Goal: Check status: Check status

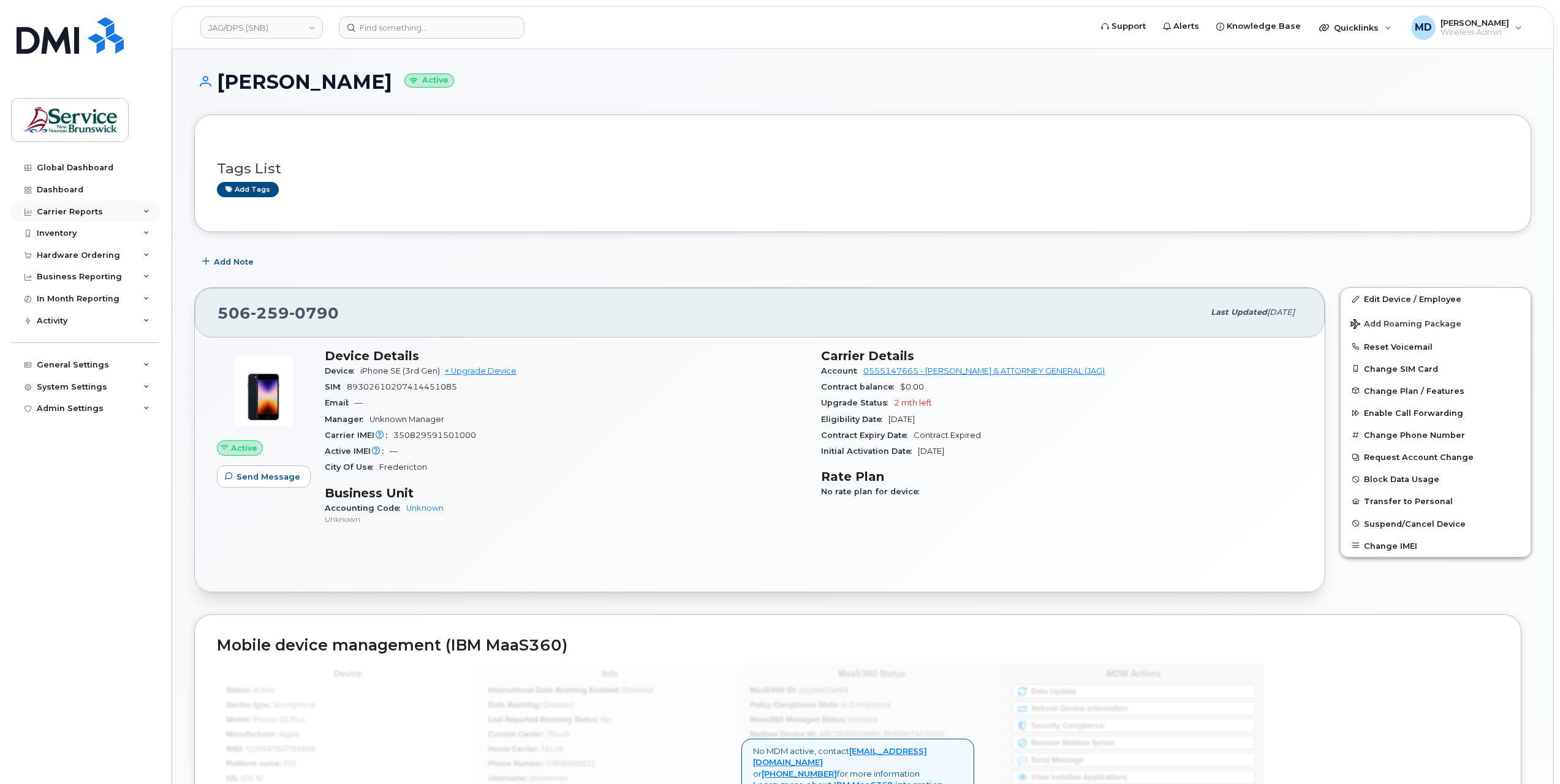
click at [84, 216] on div "Carrier Reports" at bounding box center [69, 211] width 66 height 10
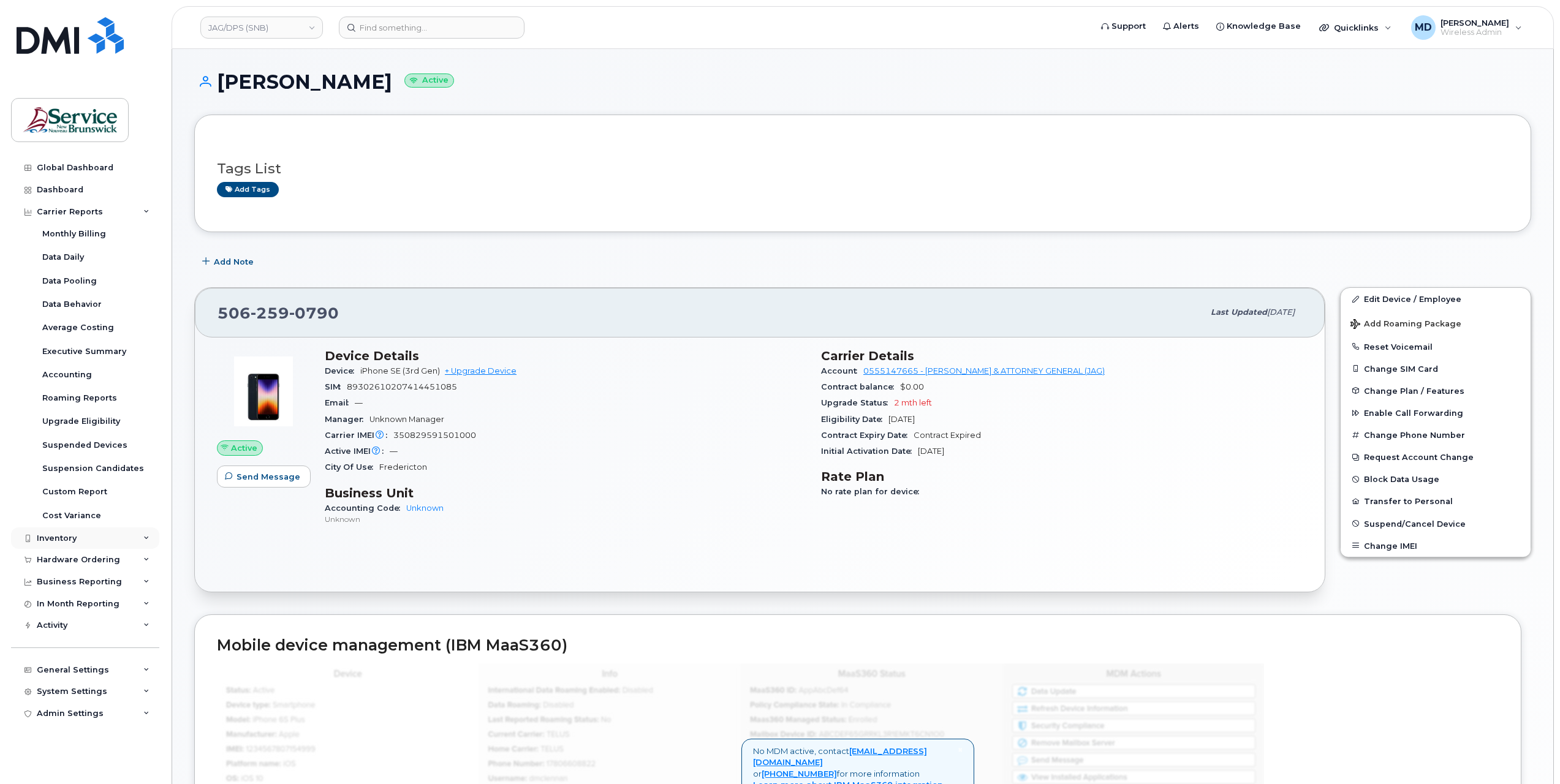
click at [65, 545] on div "Inventory" at bounding box center [84, 538] width 148 height 22
click at [60, 592] on link "Data Conflicts" at bounding box center [96, 584] width 127 height 24
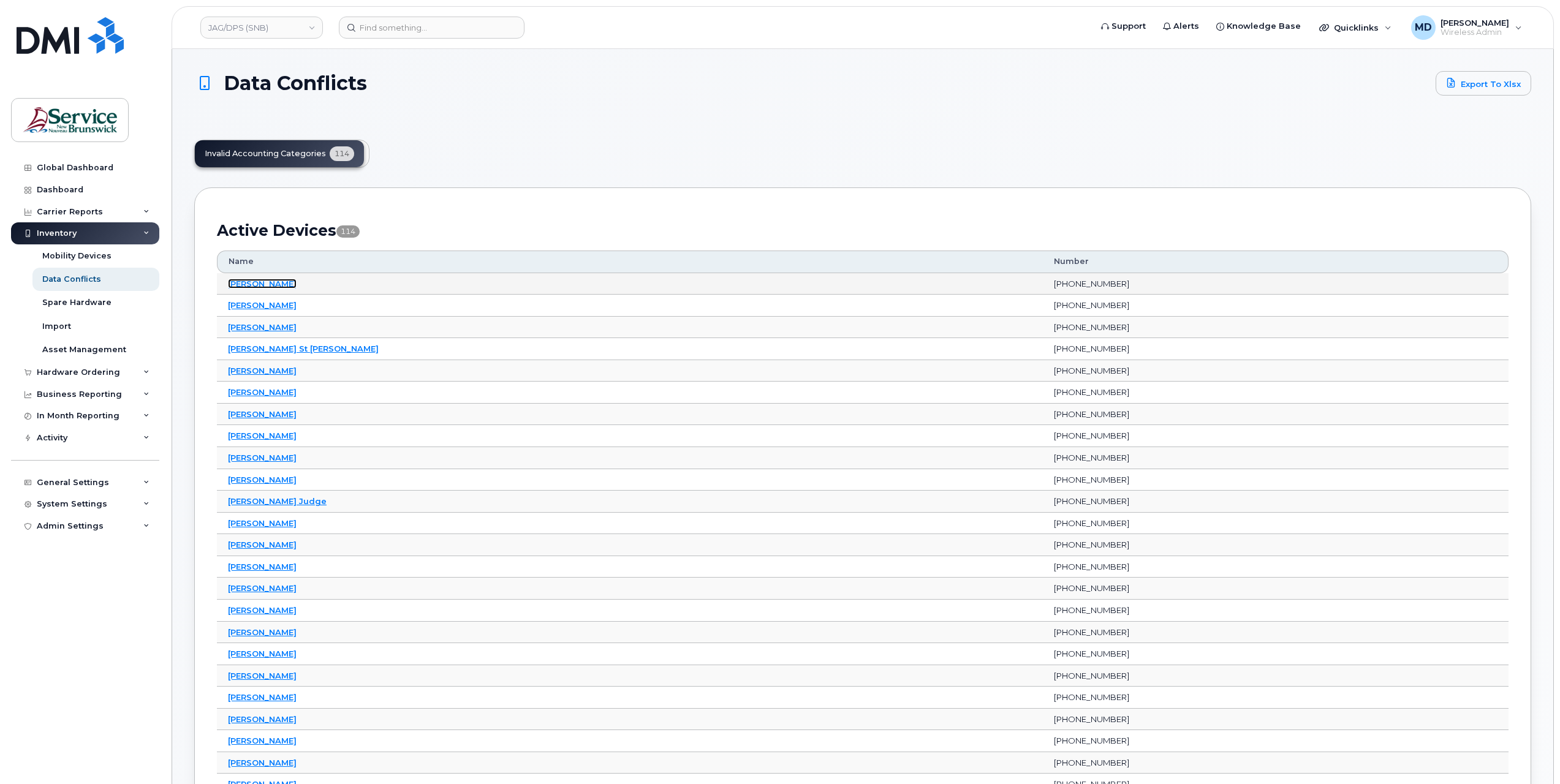
click at [277, 280] on link "[PERSON_NAME]" at bounding box center [262, 283] width 68 height 10
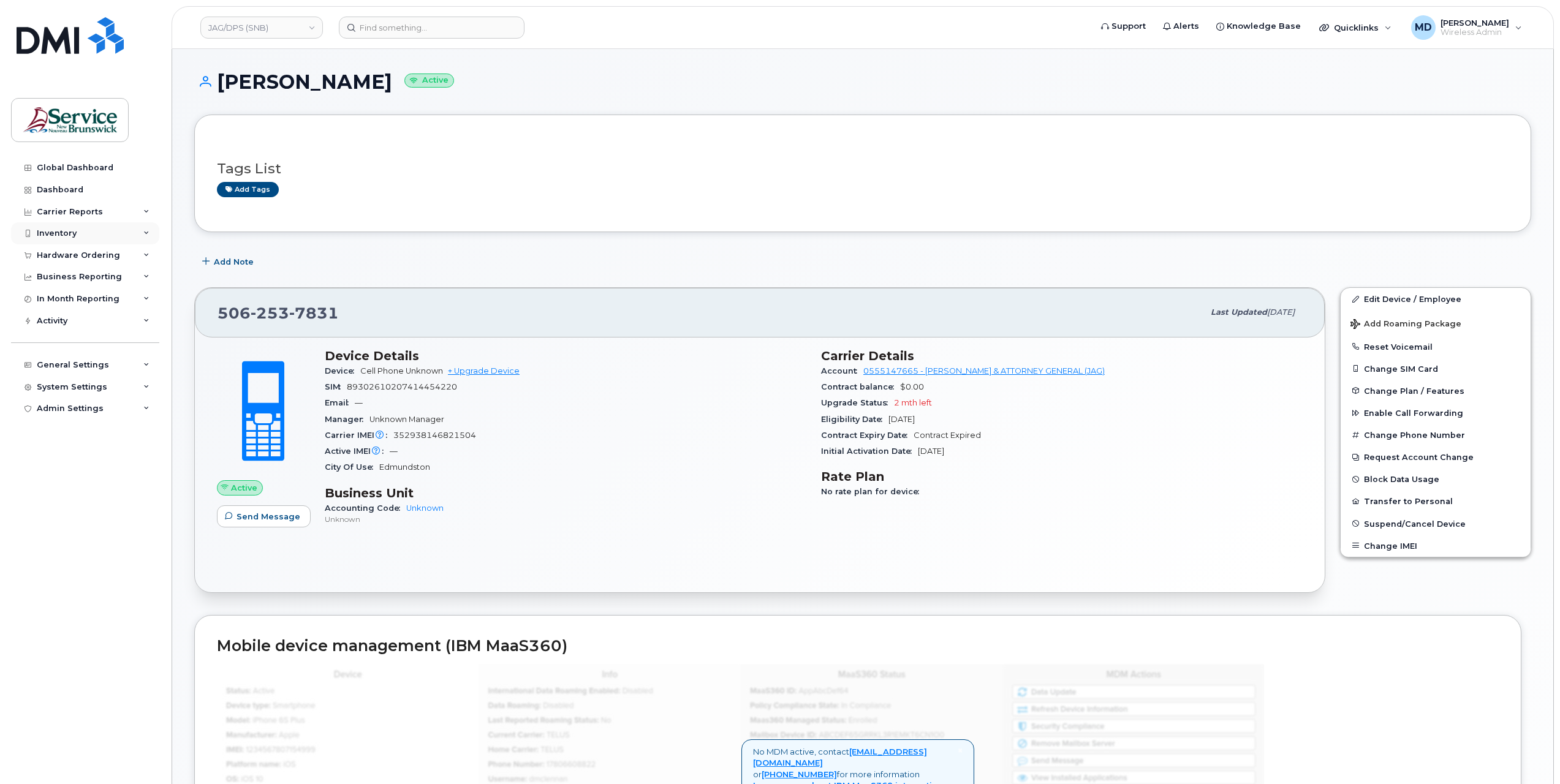
click at [67, 239] on div "Inventory" at bounding box center [84, 233] width 148 height 22
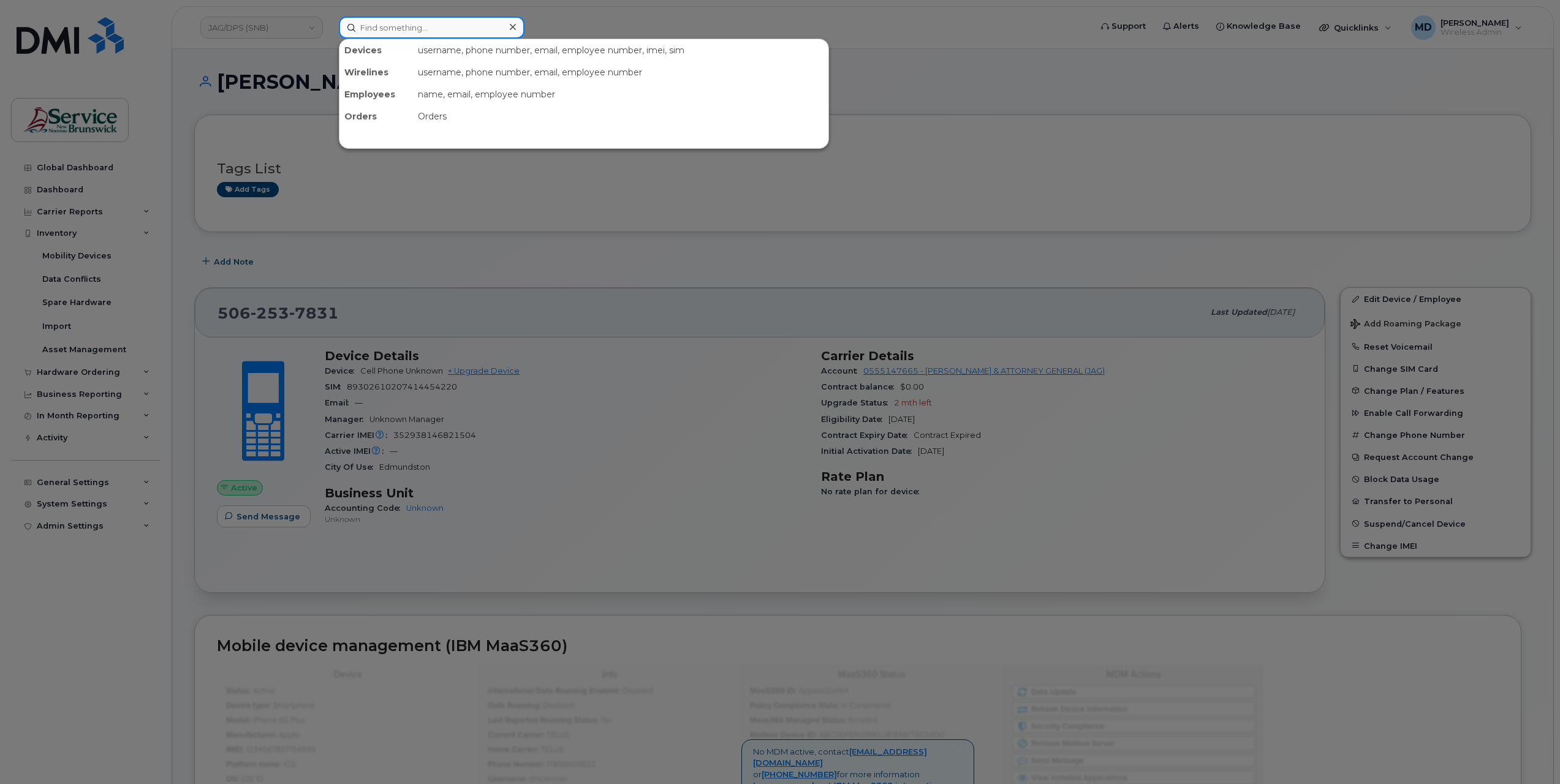
click at [400, 33] on input at bounding box center [431, 27] width 186 height 22
paste input "5066585162"
drag, startPoint x: 434, startPoint y: 28, endPoint x: 300, endPoint y: 27, distance: 134.0
click at [329, 30] on div "5066585162 No results" at bounding box center [711, 27] width 764 height 22
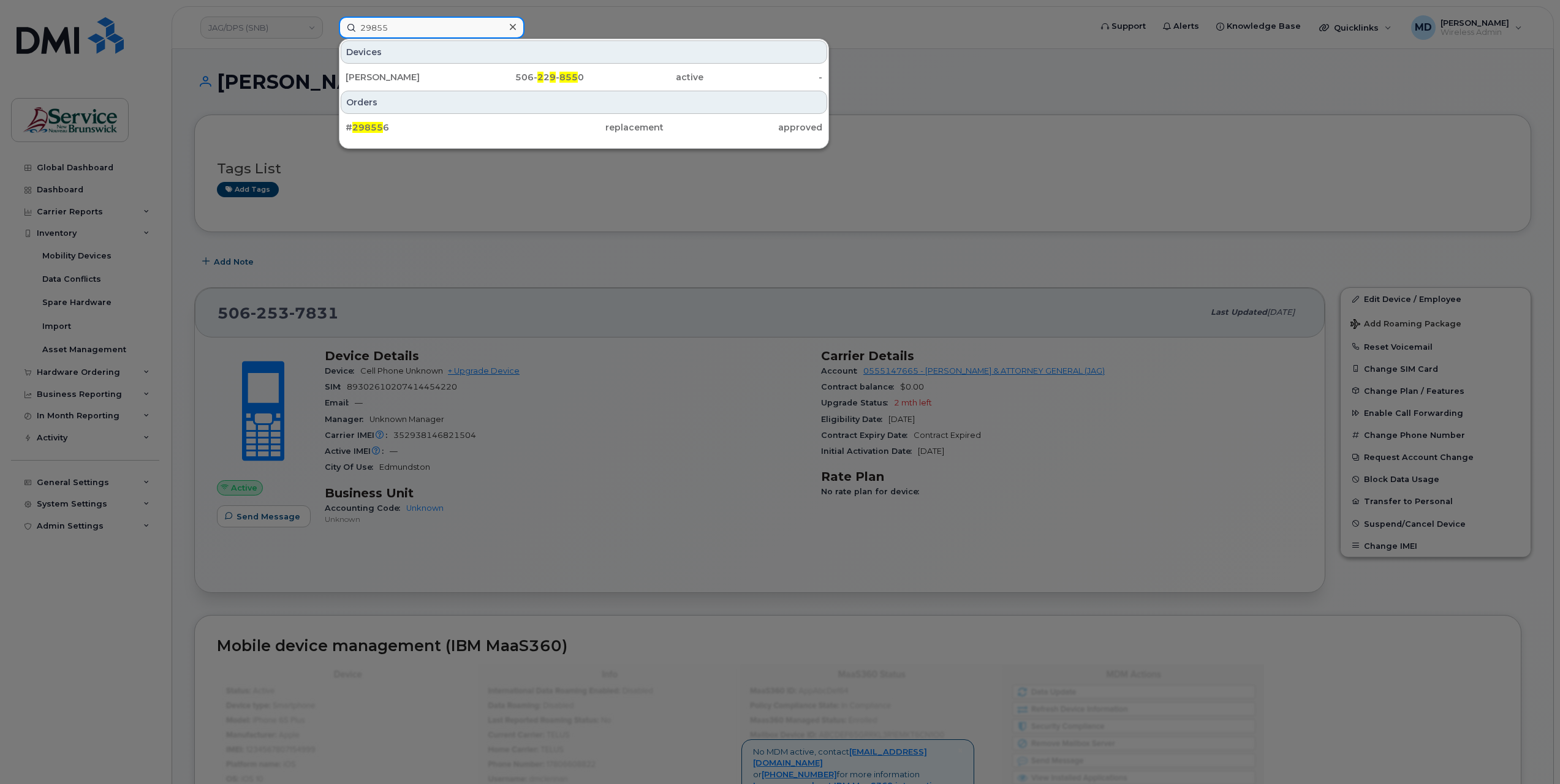
drag, startPoint x: 407, startPoint y: 30, endPoint x: 374, endPoint y: 28, distance: 33.1
click at [374, 28] on input "29855" at bounding box center [431, 27] width 186 height 22
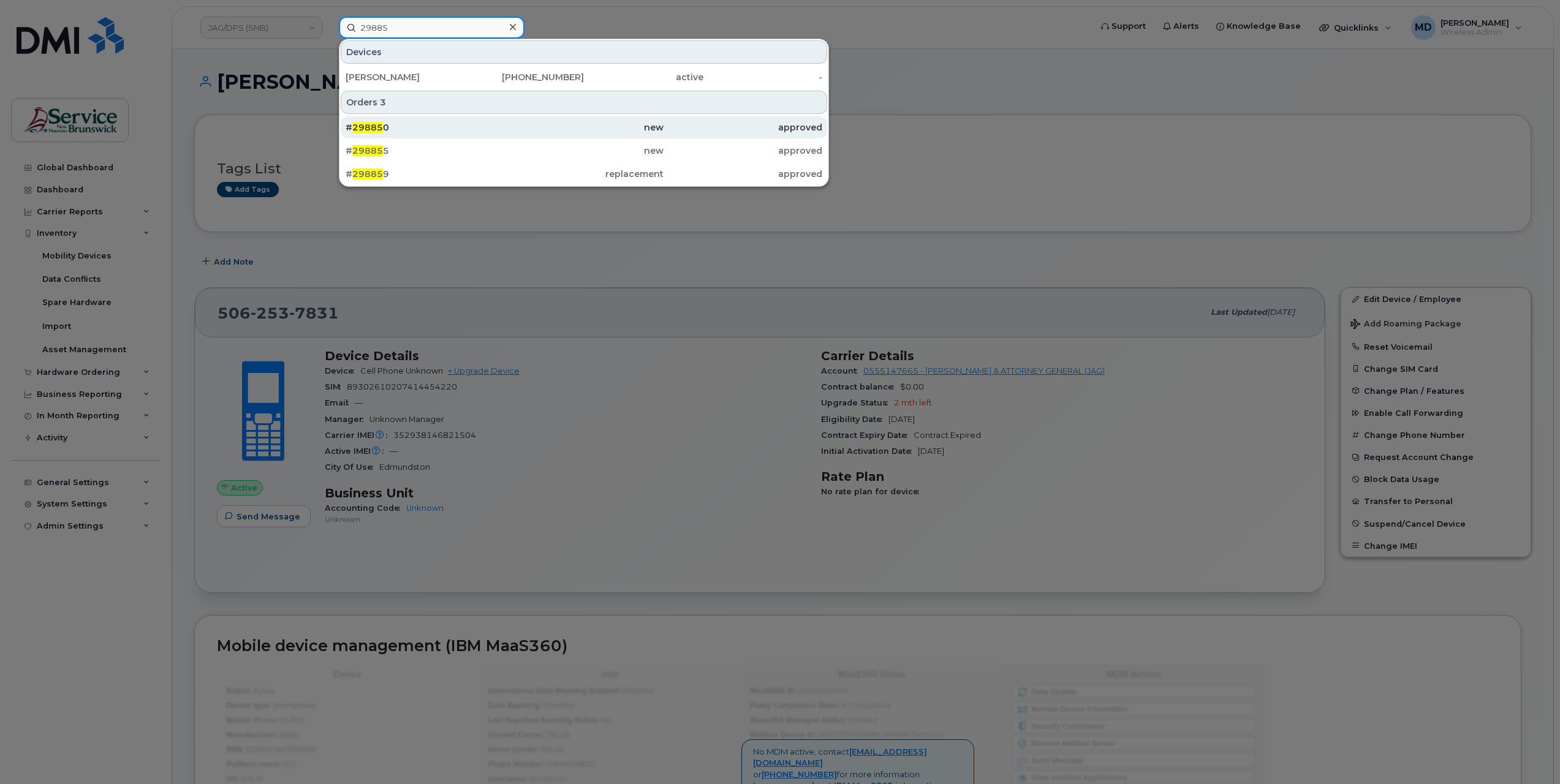
type input "29885"
click at [389, 125] on div "# 29885 0" at bounding box center [424, 127] width 159 height 12
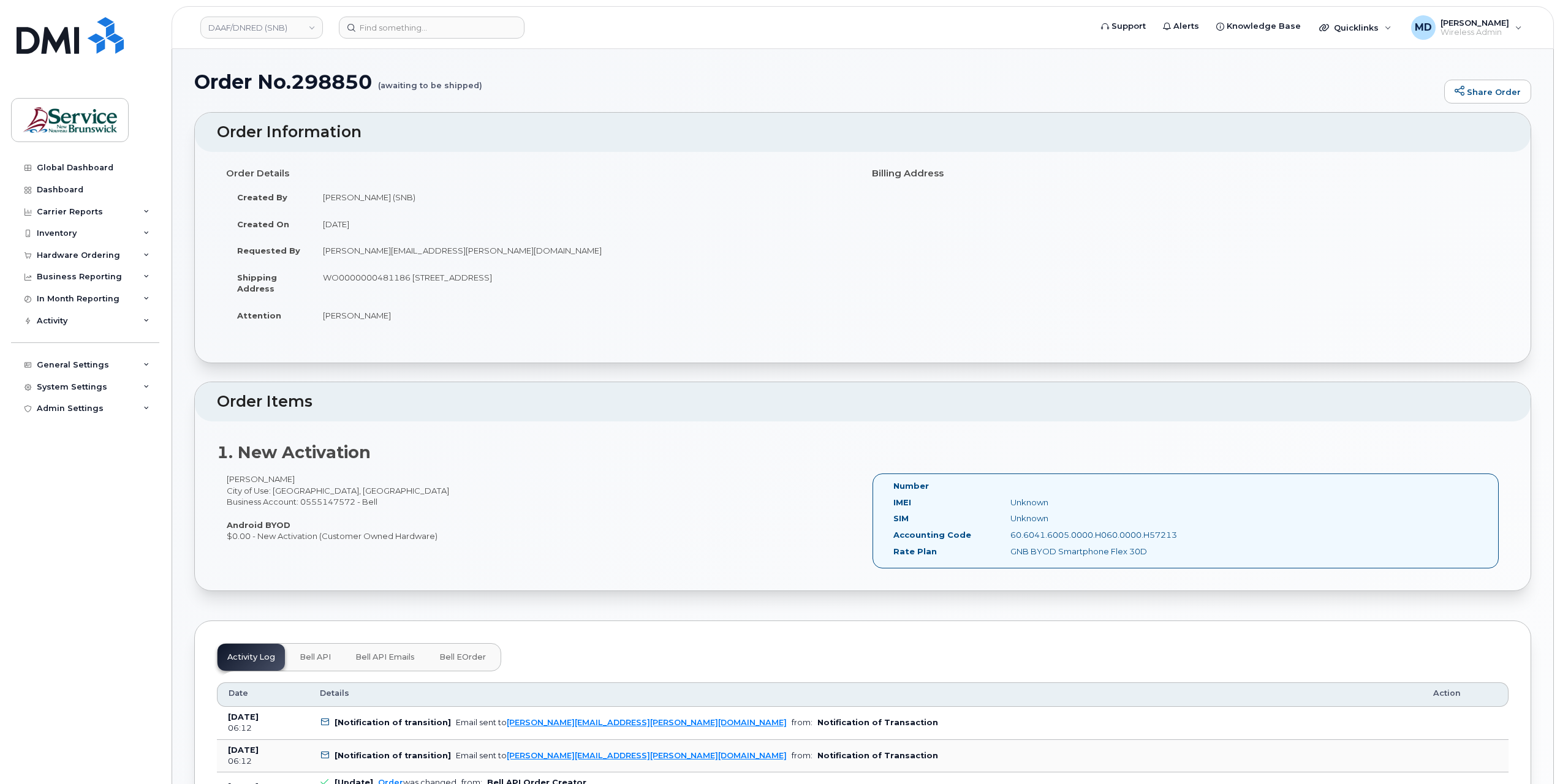
click at [451, 665] on button "Bell eOrder" at bounding box center [462, 657] width 66 height 27
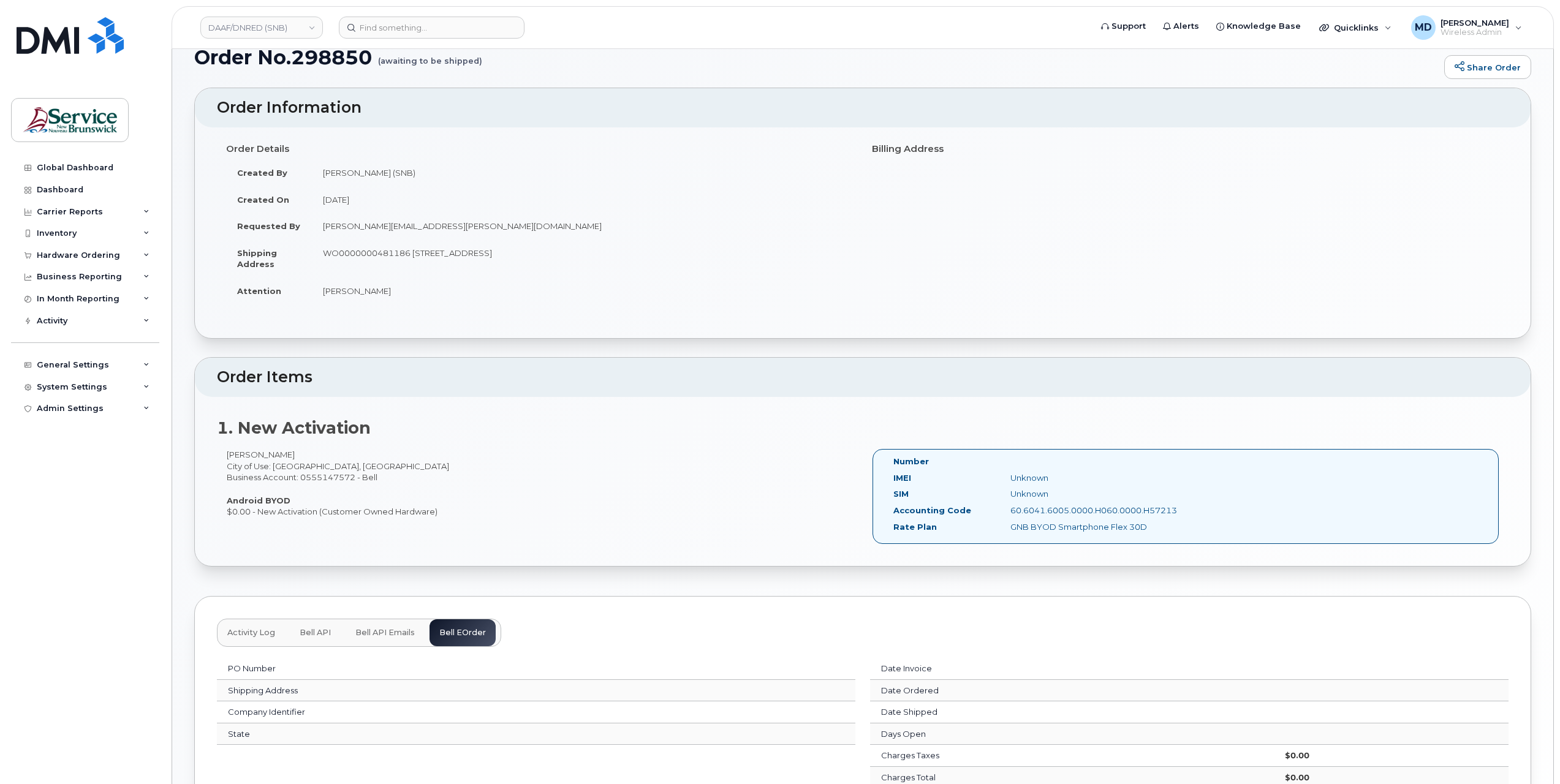
scroll to position [229, 0]
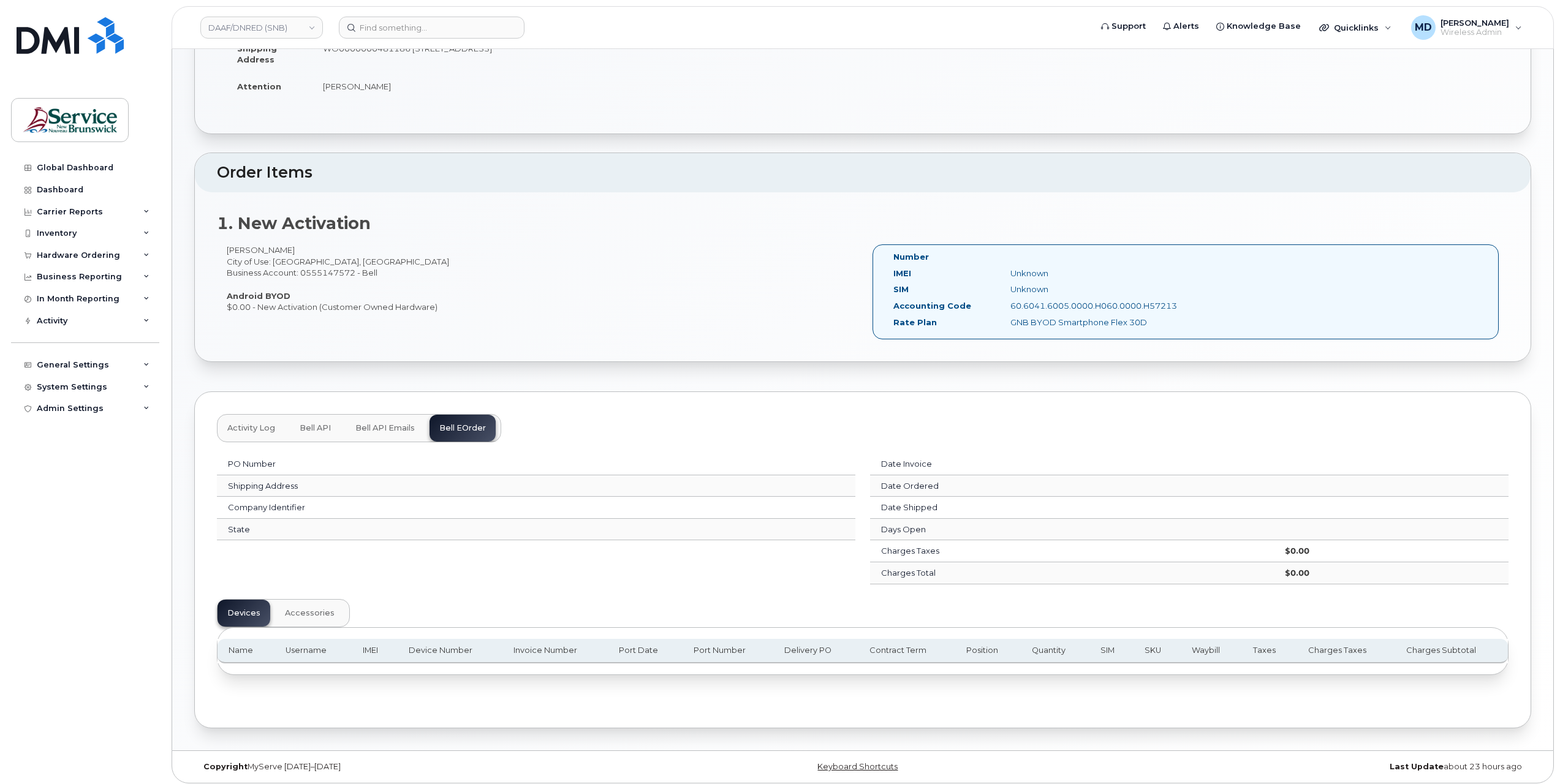
click at [304, 608] on span "Accessories" at bounding box center [310, 613] width 49 height 10
click at [259, 608] on button "Devices" at bounding box center [243, 613] width 52 height 27
click at [244, 427] on span "Activity Log" at bounding box center [251, 428] width 48 height 10
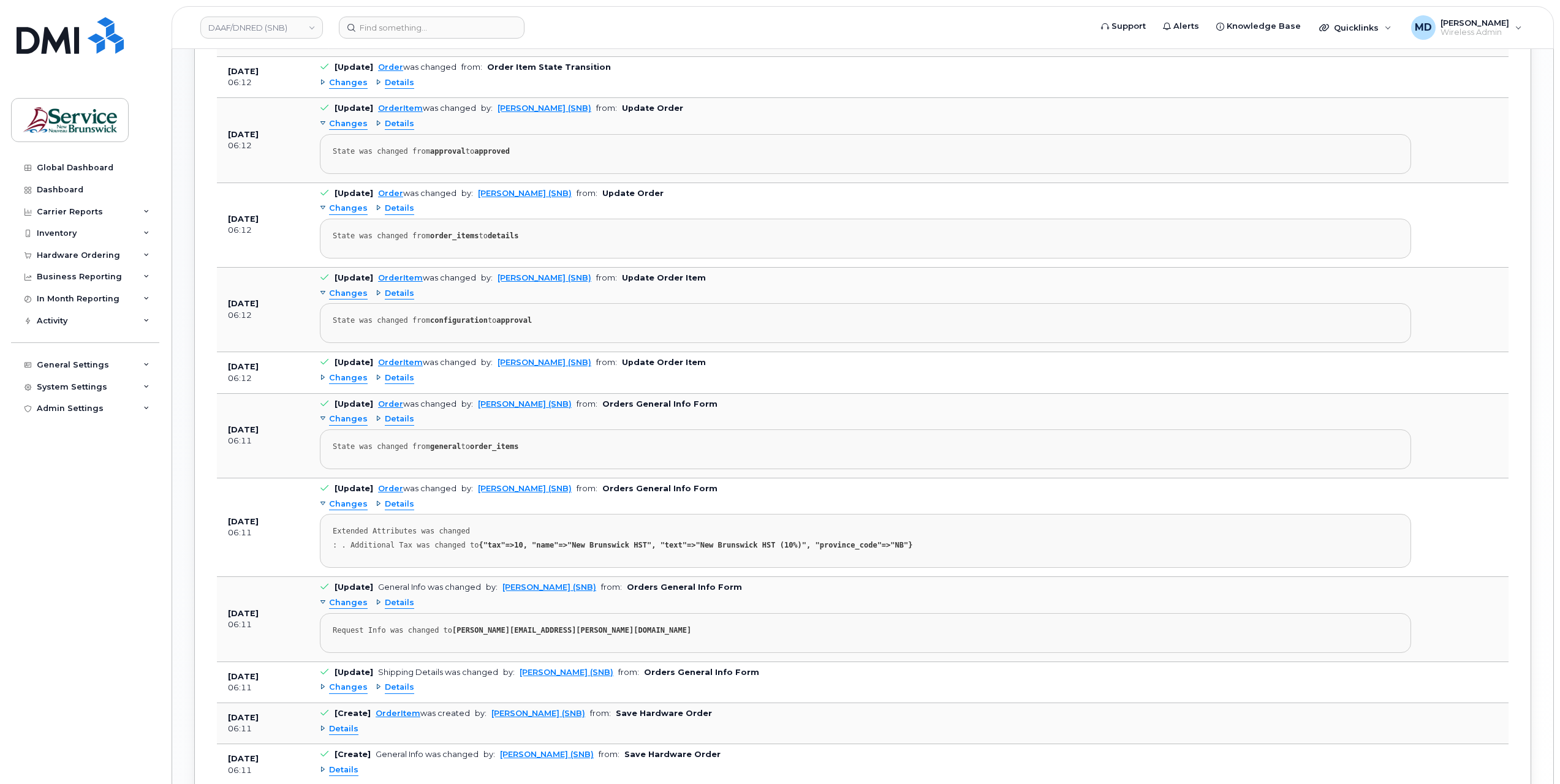
scroll to position [979, 0]
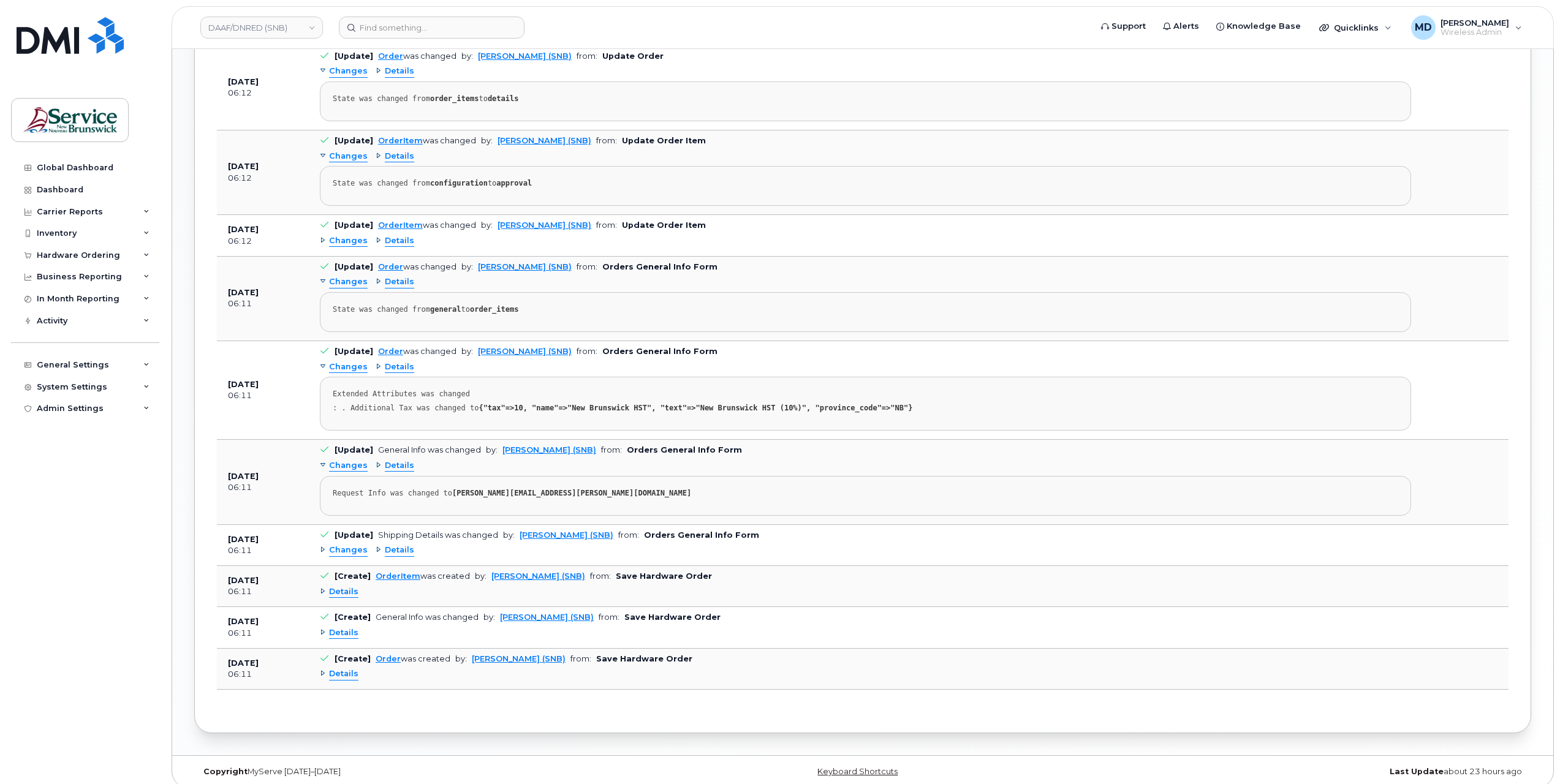
click at [344, 586] on span "Details" at bounding box center [344, 592] width 30 height 11
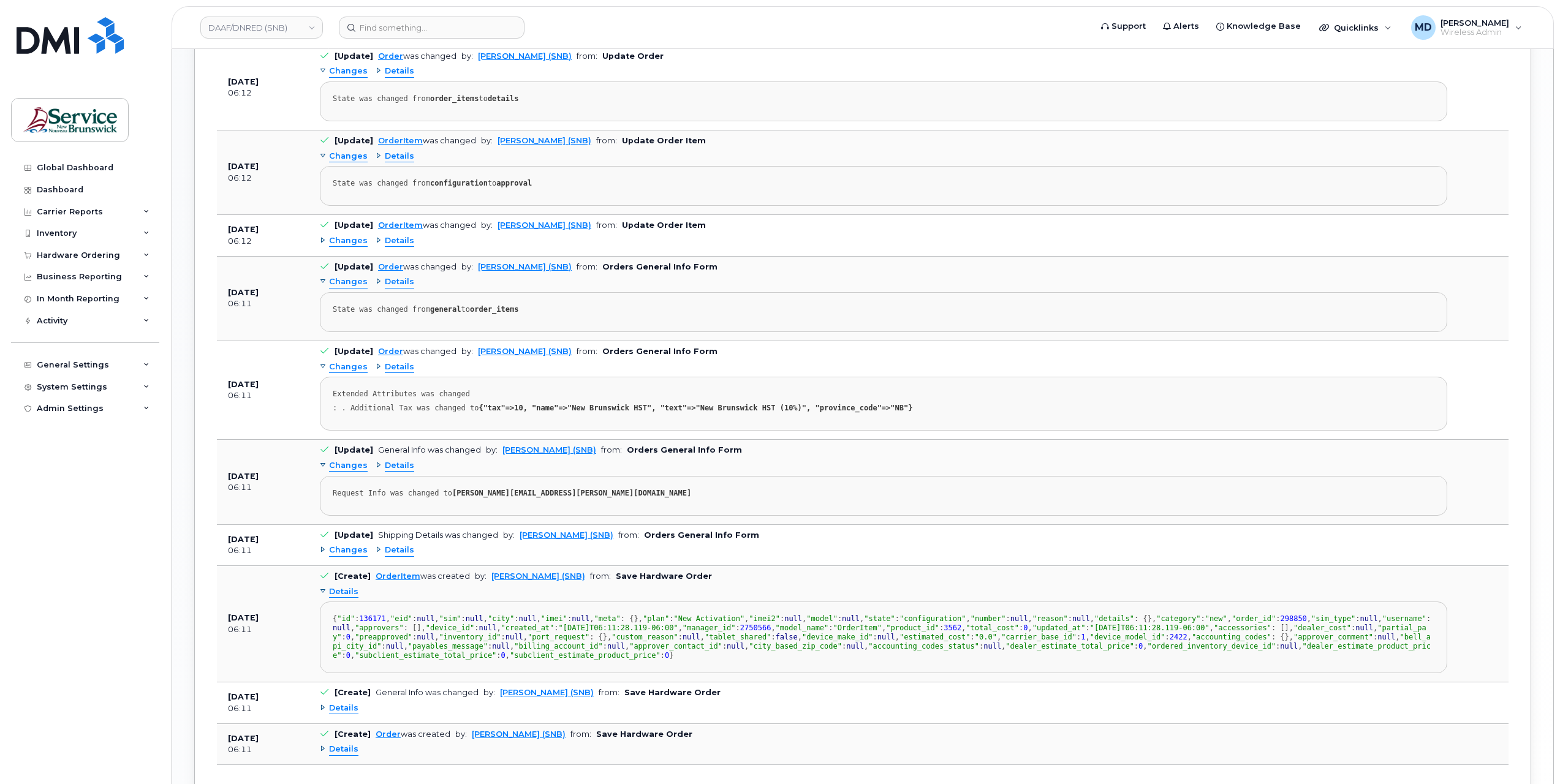
click at [344, 586] on span "Details" at bounding box center [344, 592] width 30 height 11
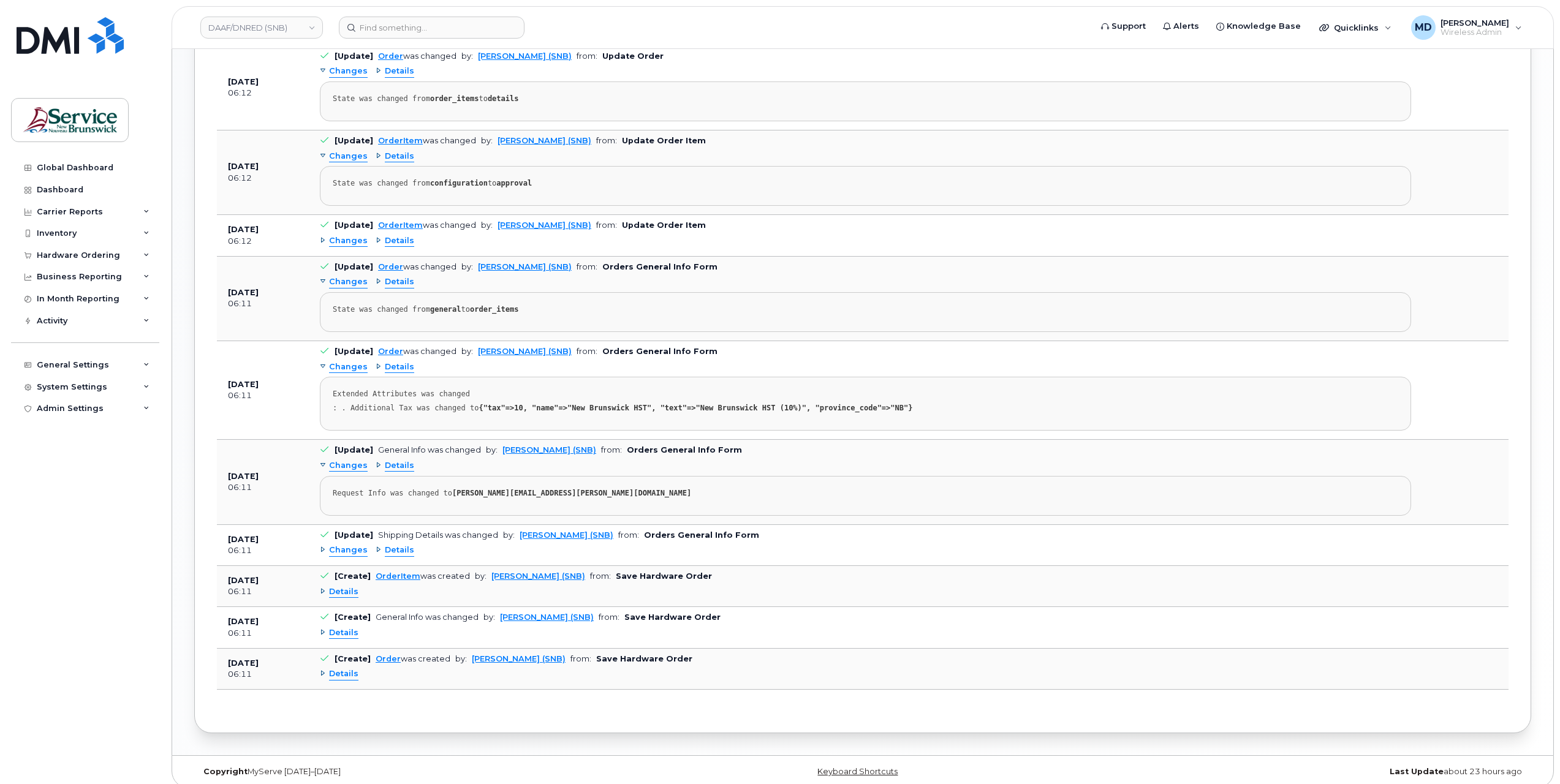
click at [345, 547] on span "Changes" at bounding box center [348, 550] width 39 height 11
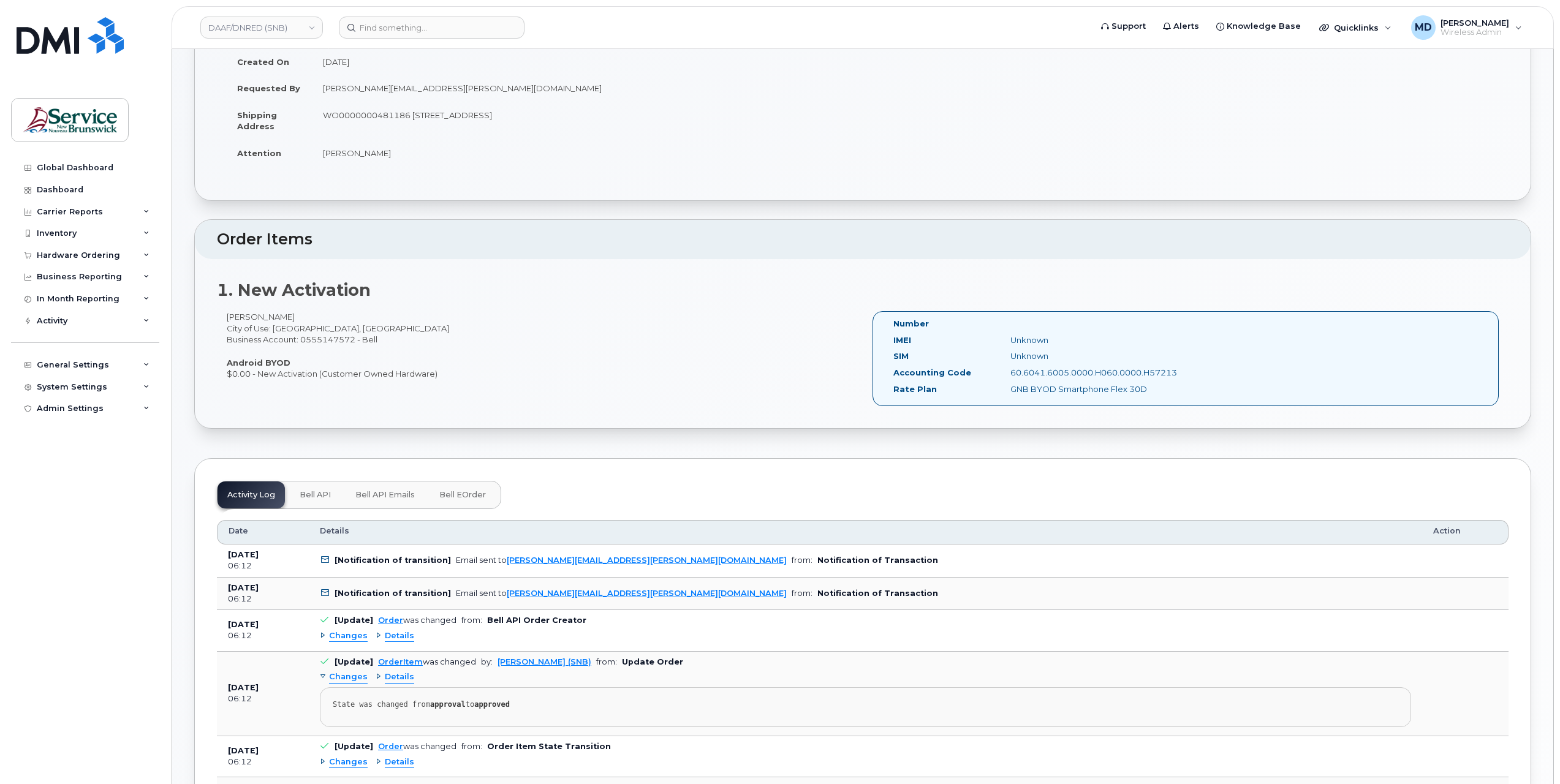
scroll to position [0, 0]
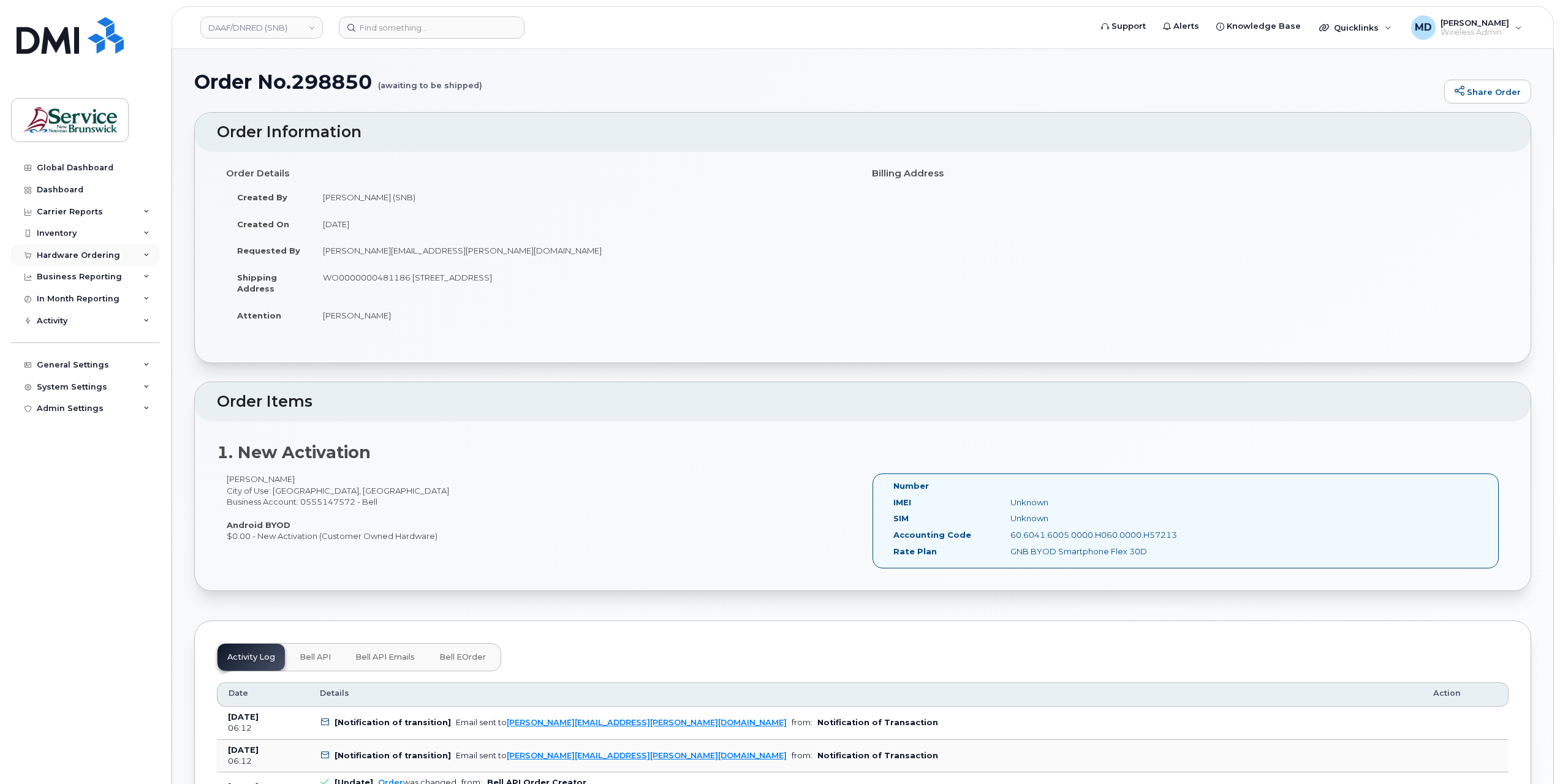
click at [64, 253] on div "Hardware Ordering" at bounding box center [78, 255] width 84 height 10
click at [68, 304] on div "Orders" at bounding box center [57, 301] width 30 height 11
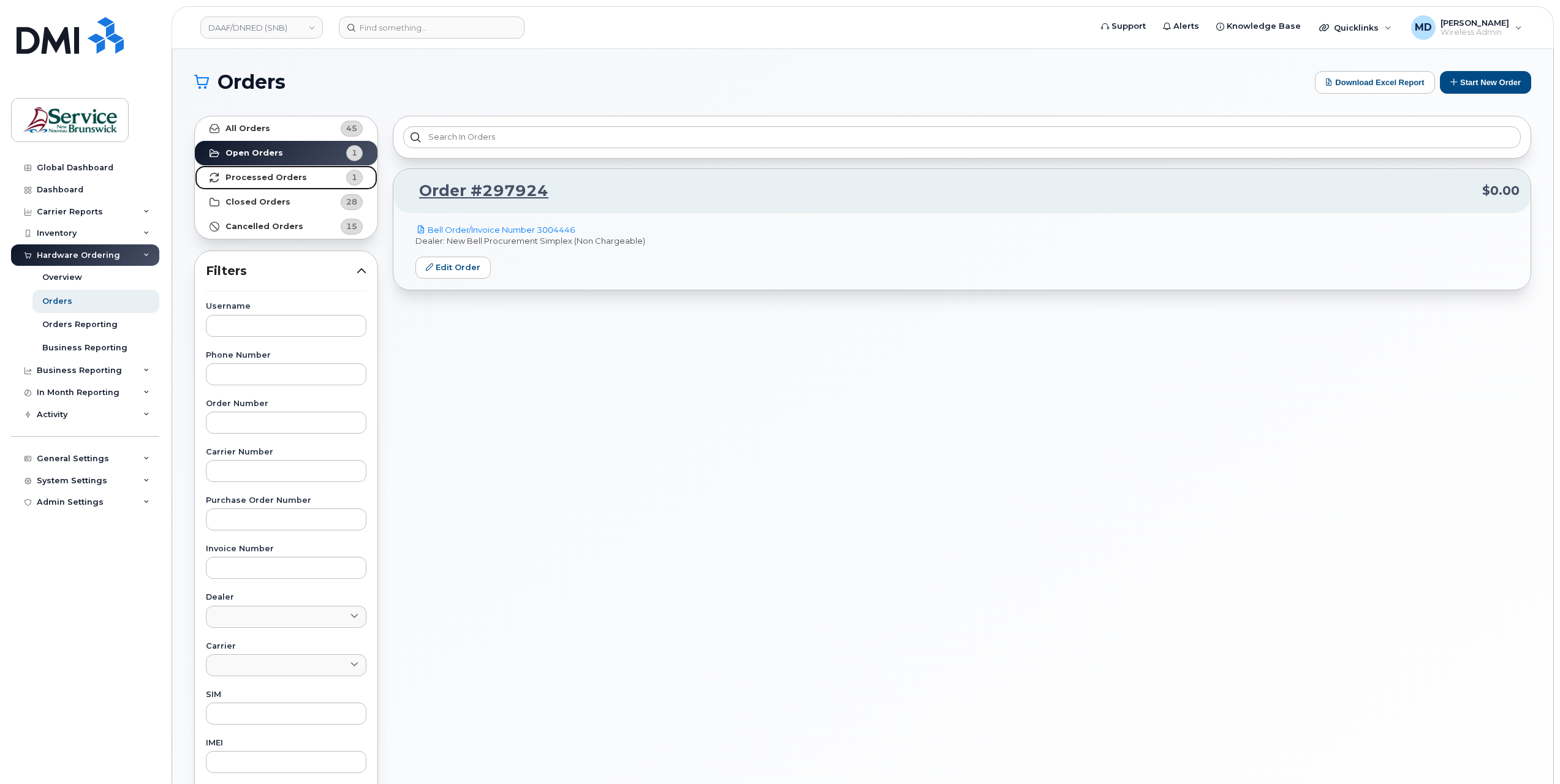
click at [291, 173] on strong "Processed Orders" at bounding box center [265, 177] width 81 height 10
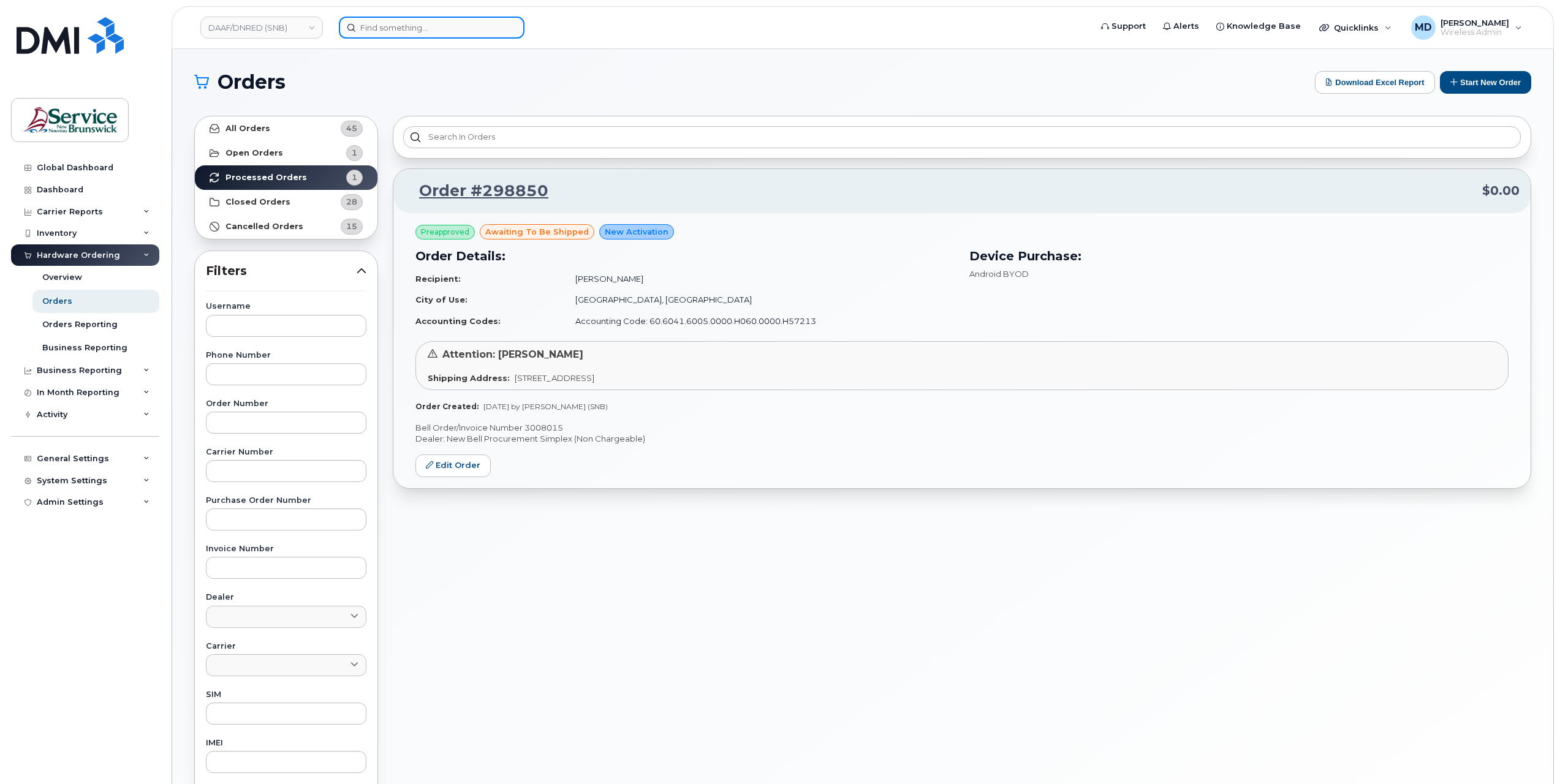
click at [389, 30] on input at bounding box center [431, 27] width 186 height 22
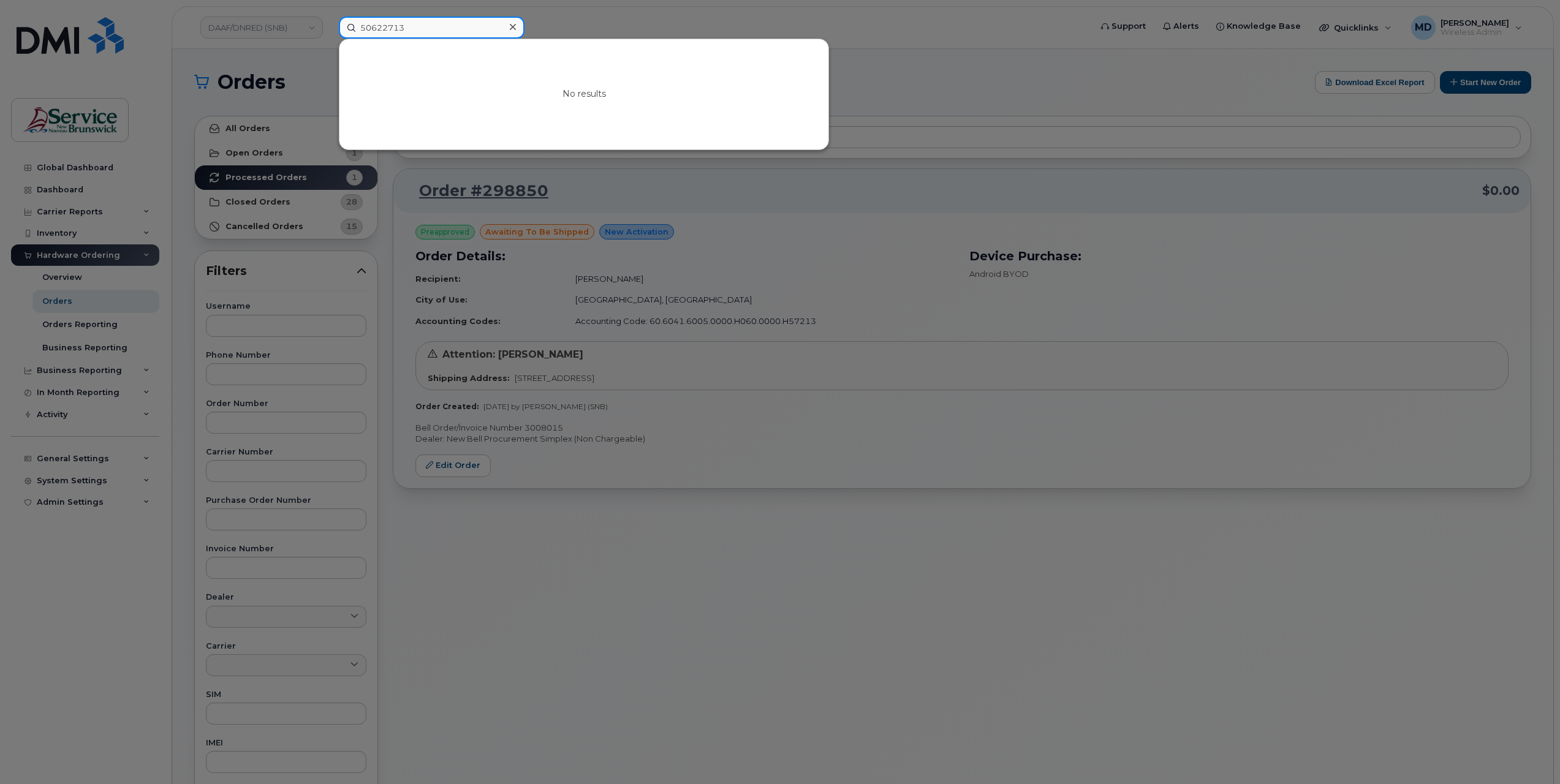
type input "50622713"
click at [515, 26] on div at bounding box center [512, 27] width 17 height 17
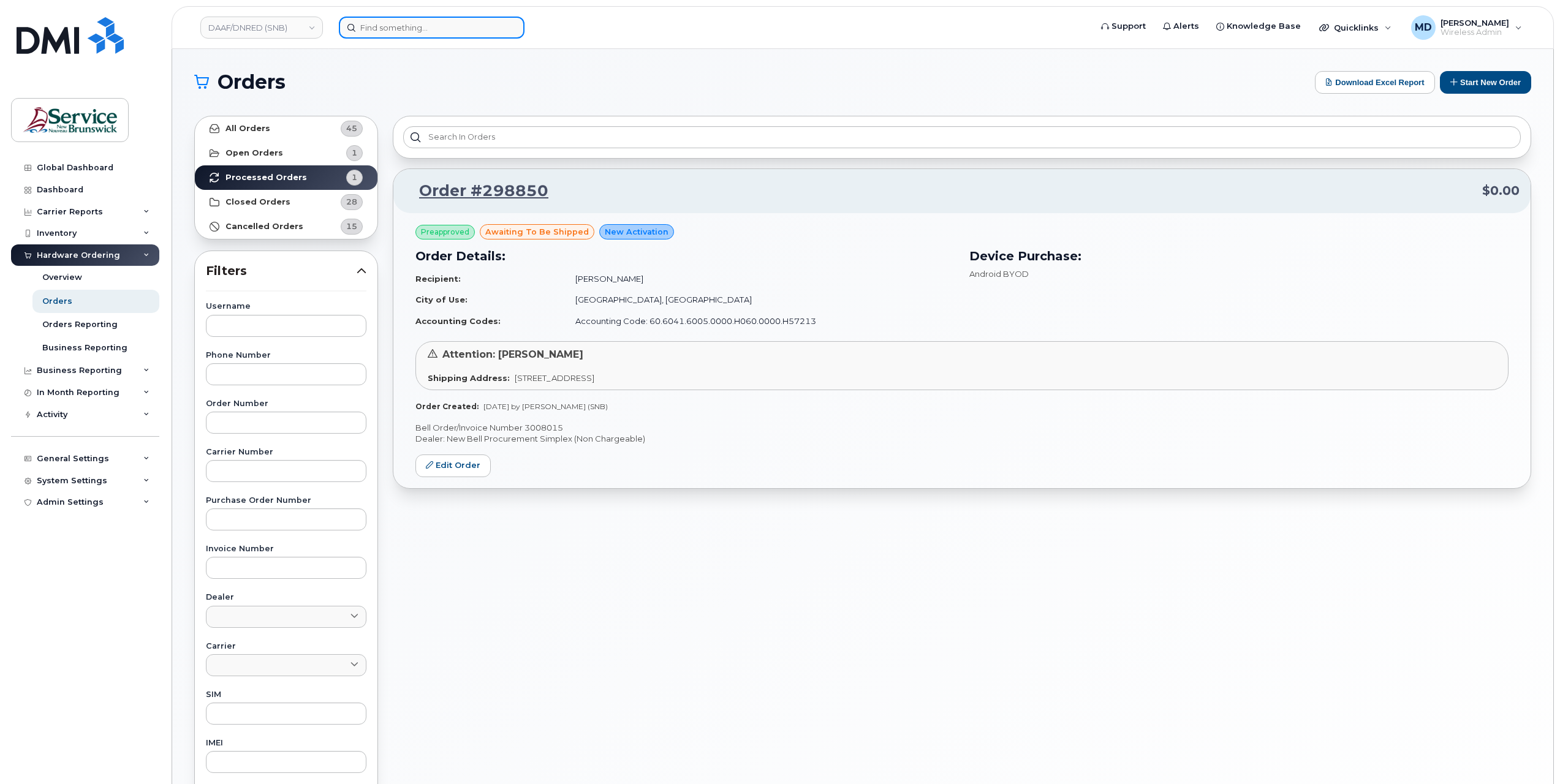
click at [395, 30] on input at bounding box center [431, 27] width 186 height 22
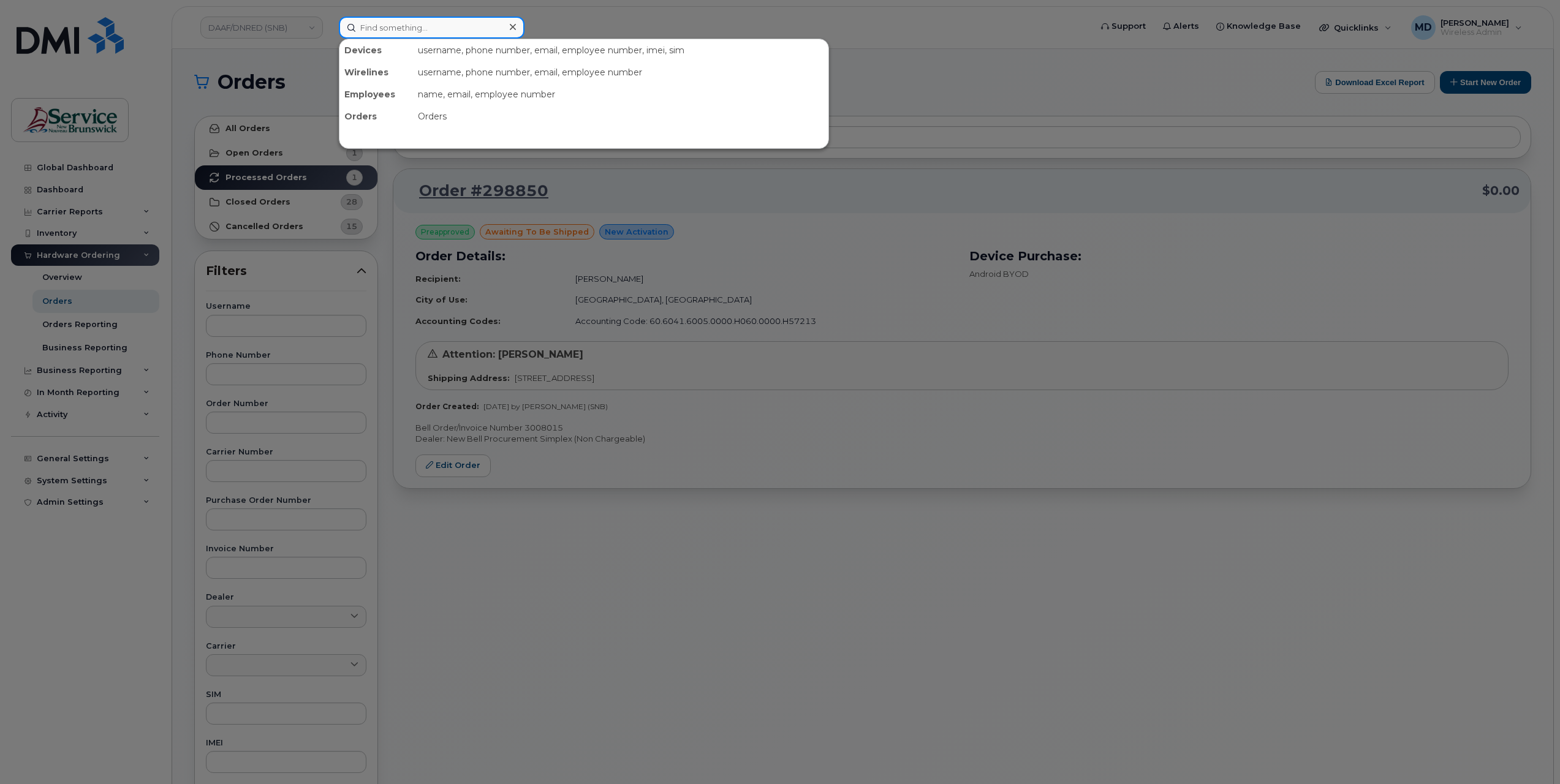
paste input "5064576420"
type input "5064576420"
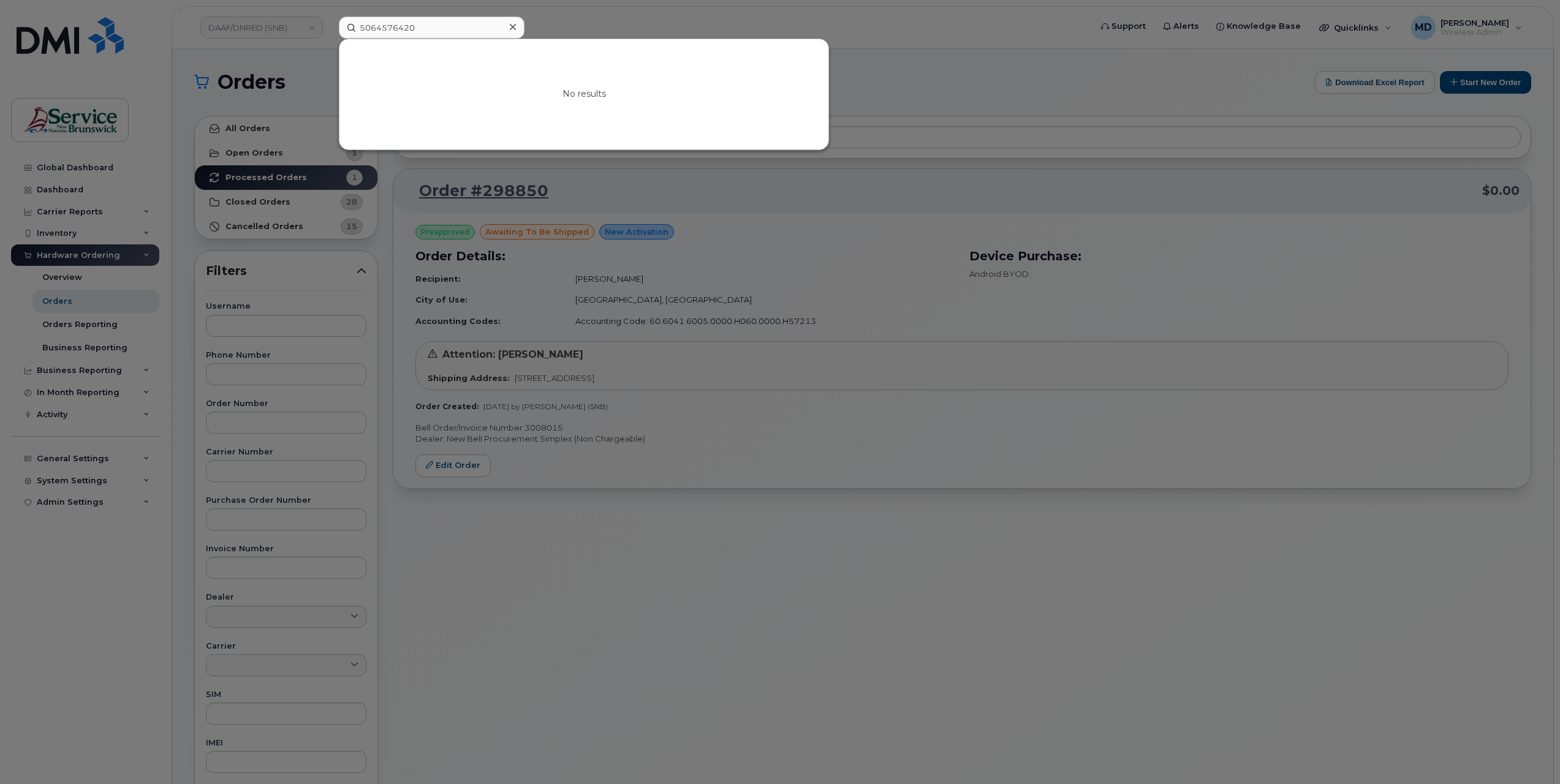
click at [515, 24] on icon at bounding box center [513, 27] width 6 height 6
